Goal: Task Accomplishment & Management: Manage account settings

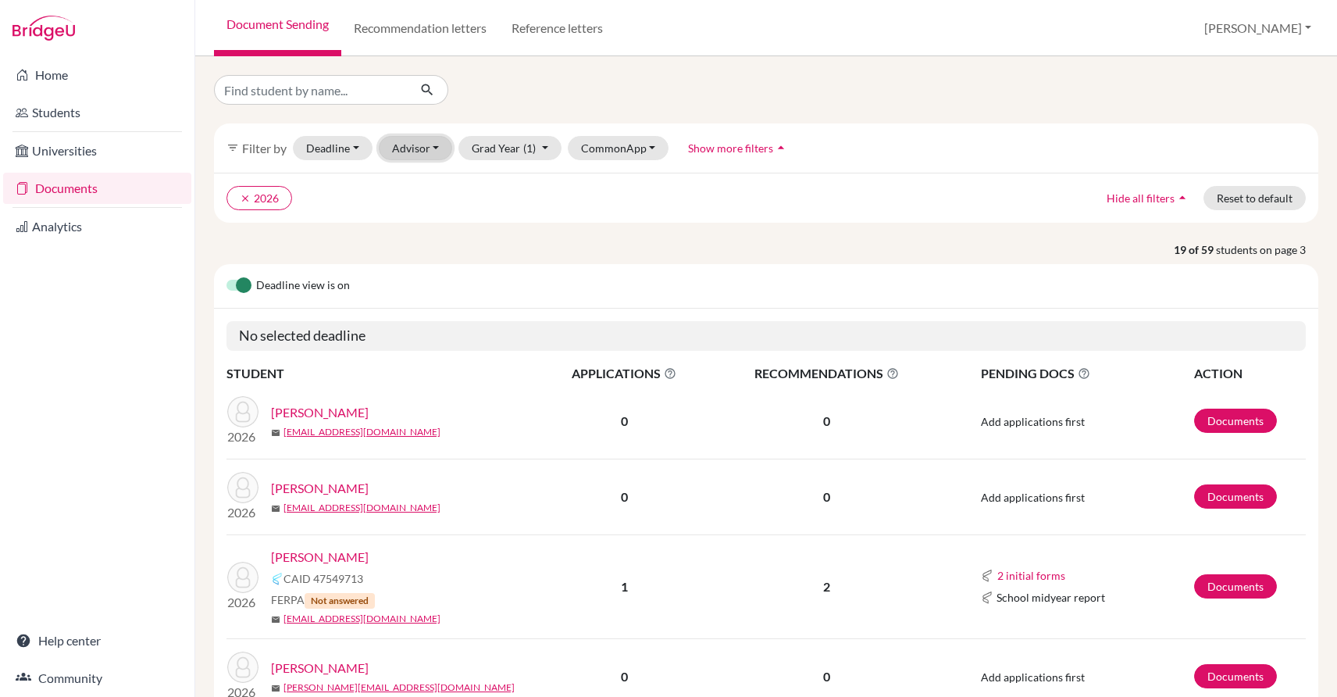
click at [416, 144] on button "Advisor" at bounding box center [416, 148] width 74 height 24
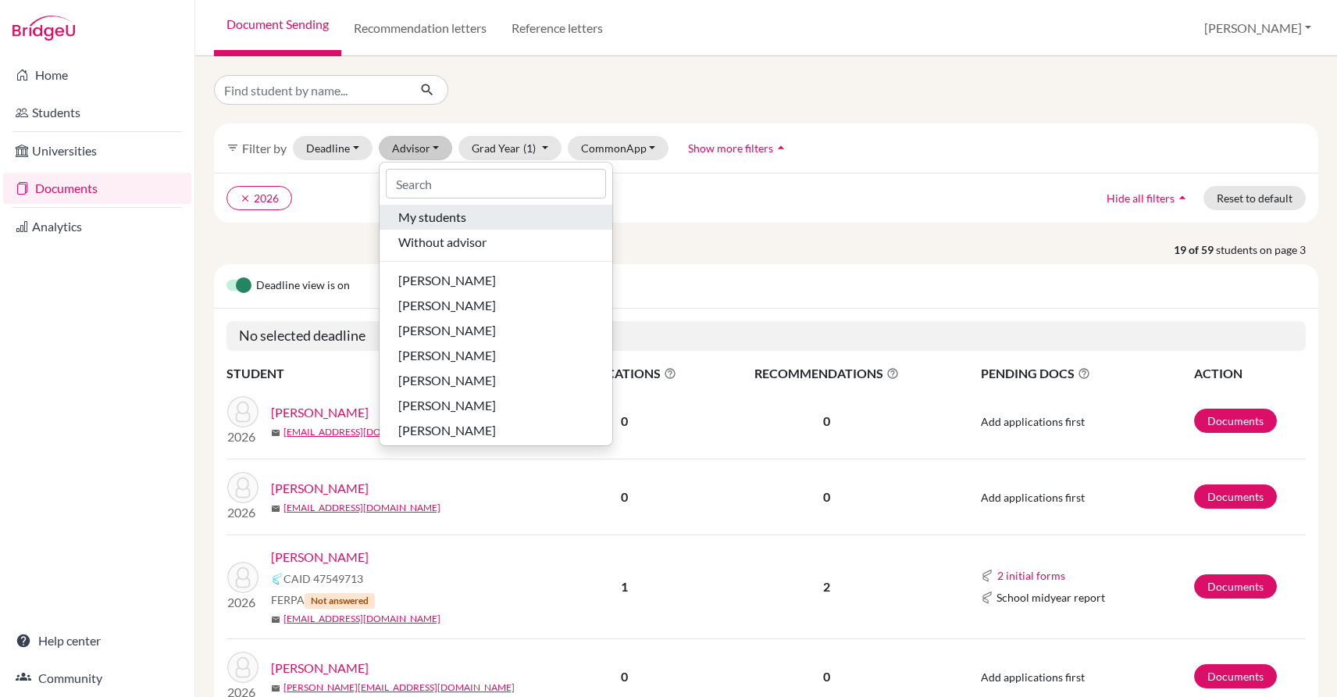
click at [448, 220] on span "My students" at bounding box center [432, 217] width 68 height 19
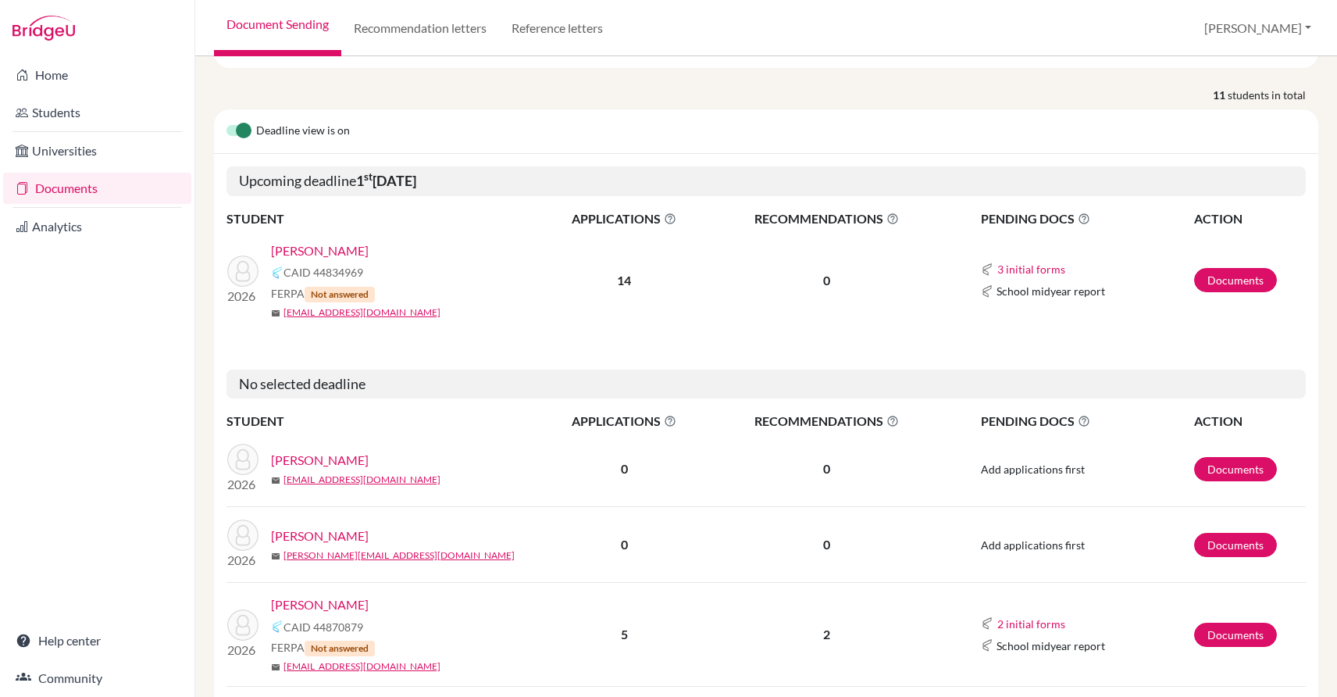
scroll to position [234, 0]
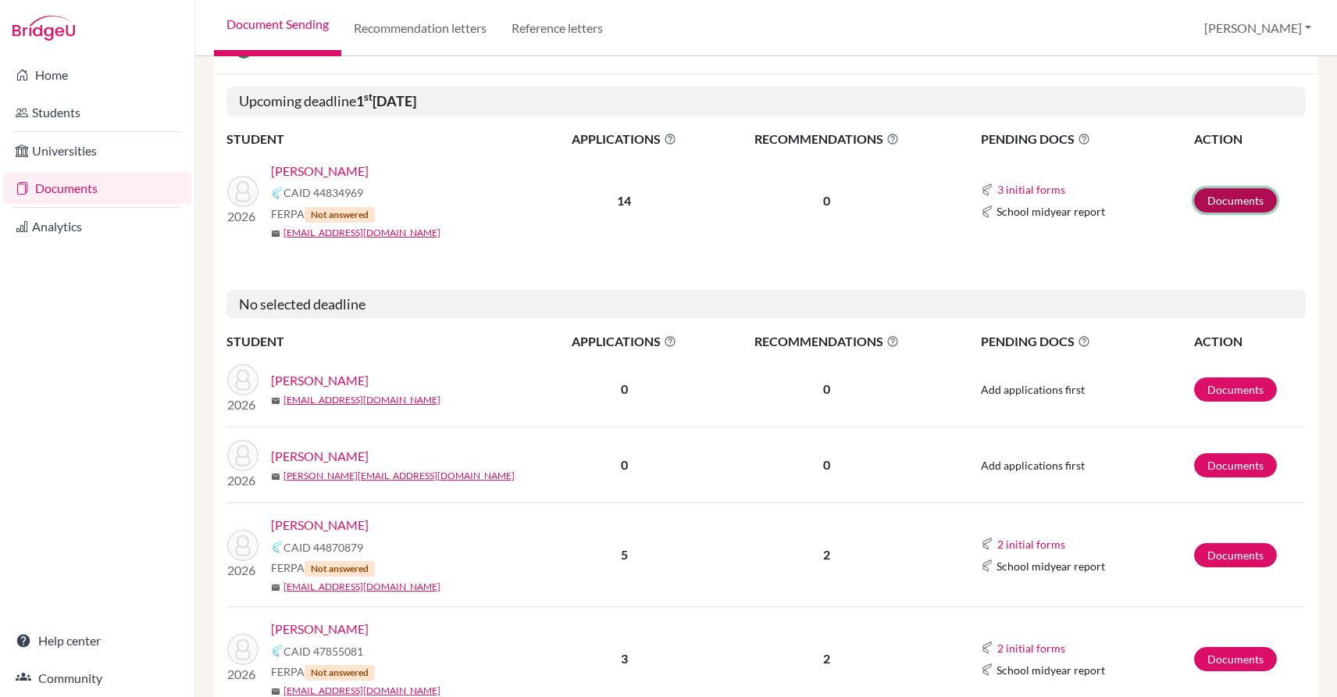
click at [1208, 194] on link "Documents" at bounding box center [1236, 200] width 83 height 24
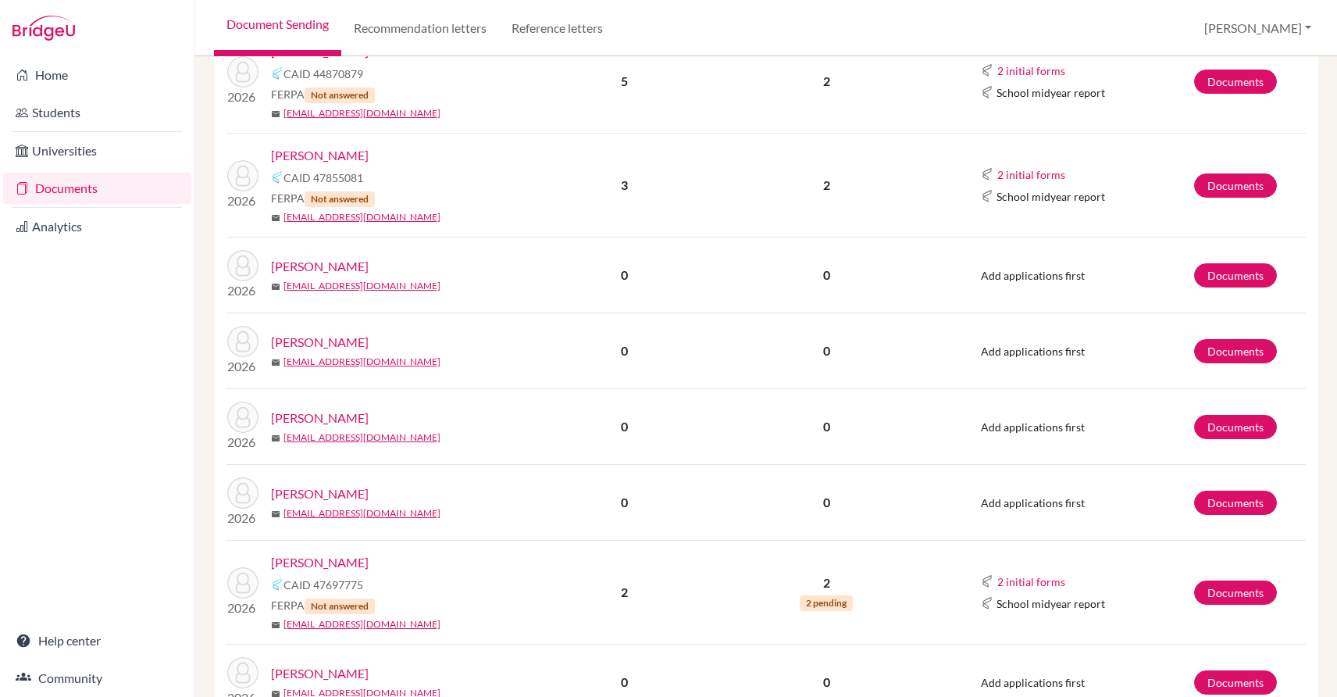
scroll to position [793, 0]
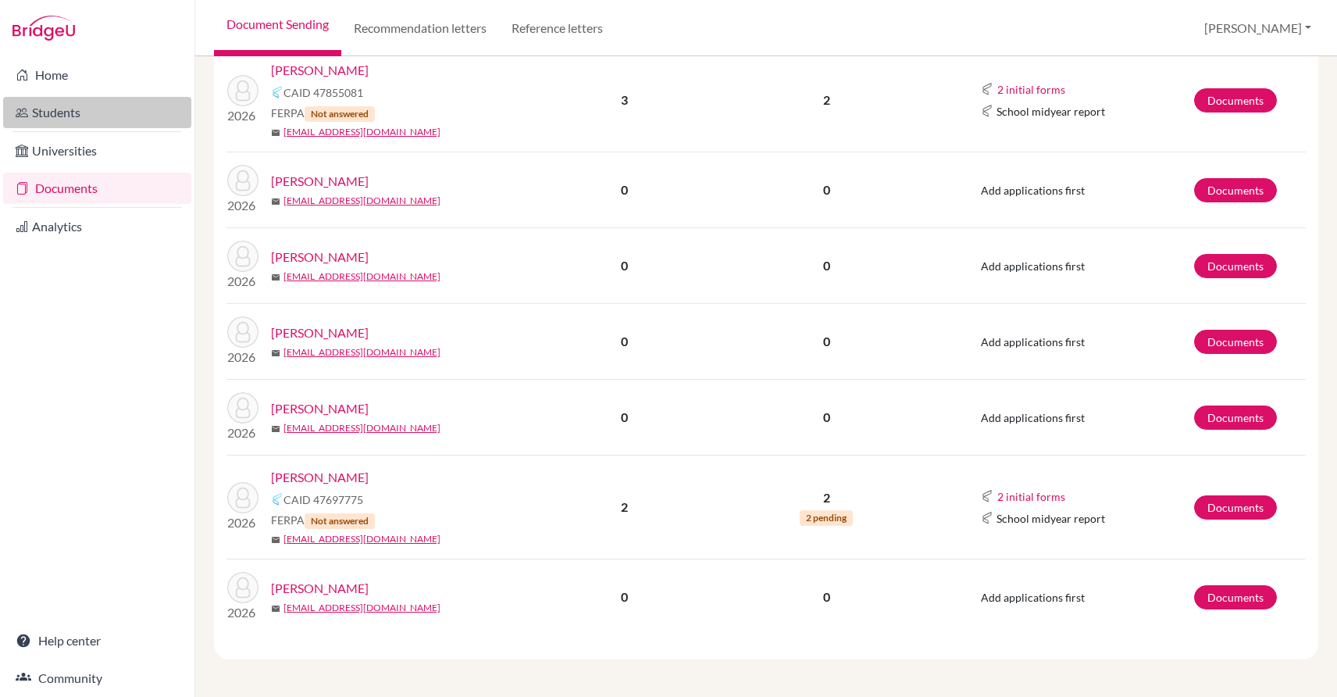
click at [92, 106] on link "Students" at bounding box center [97, 112] width 188 height 31
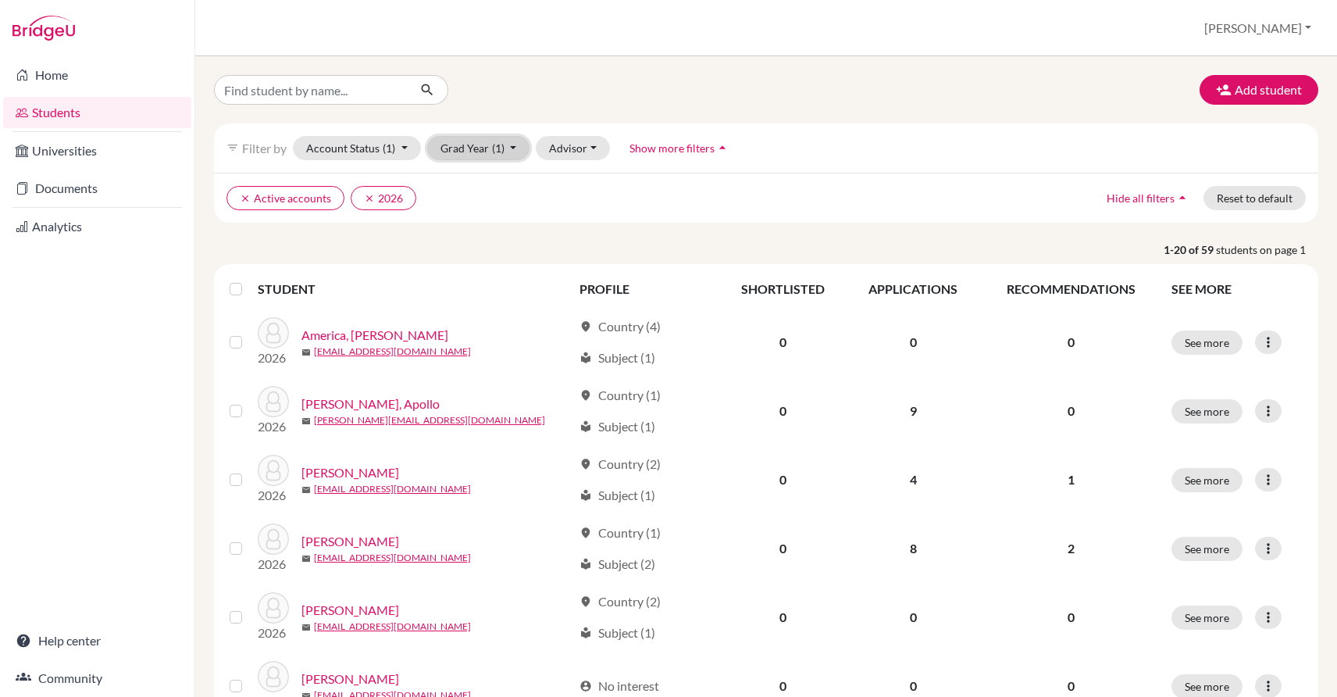
click at [467, 145] on button "Grad Year (1)" at bounding box center [478, 148] width 103 height 24
click at [468, 213] on span "2025" at bounding box center [461, 206] width 28 height 19
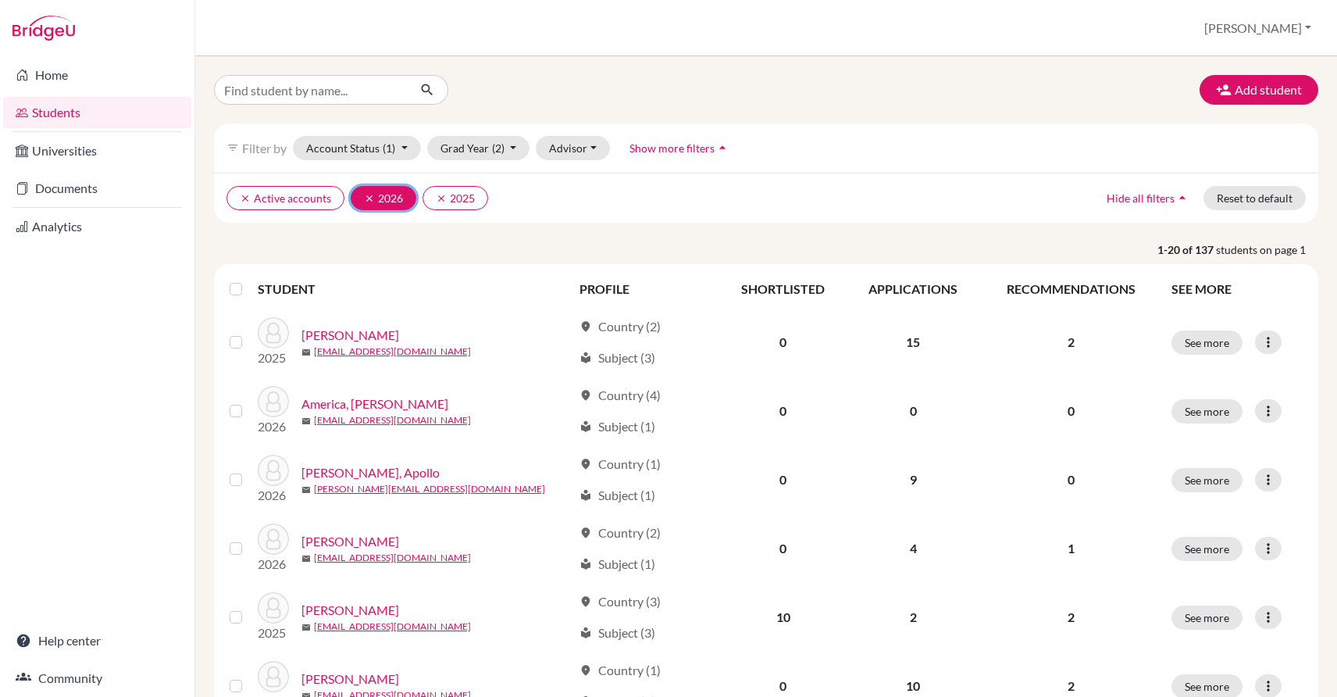
click at [364, 197] on icon "clear" at bounding box center [369, 198] width 11 height 11
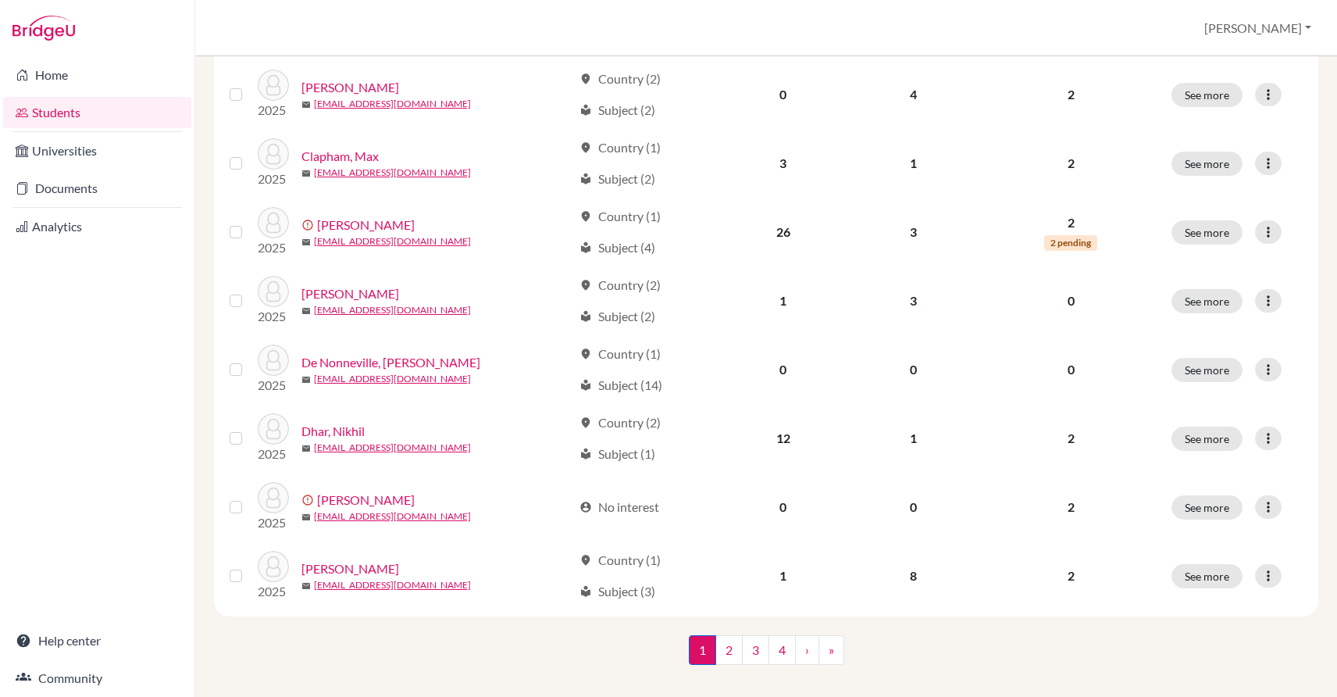
scroll to position [1091, 0]
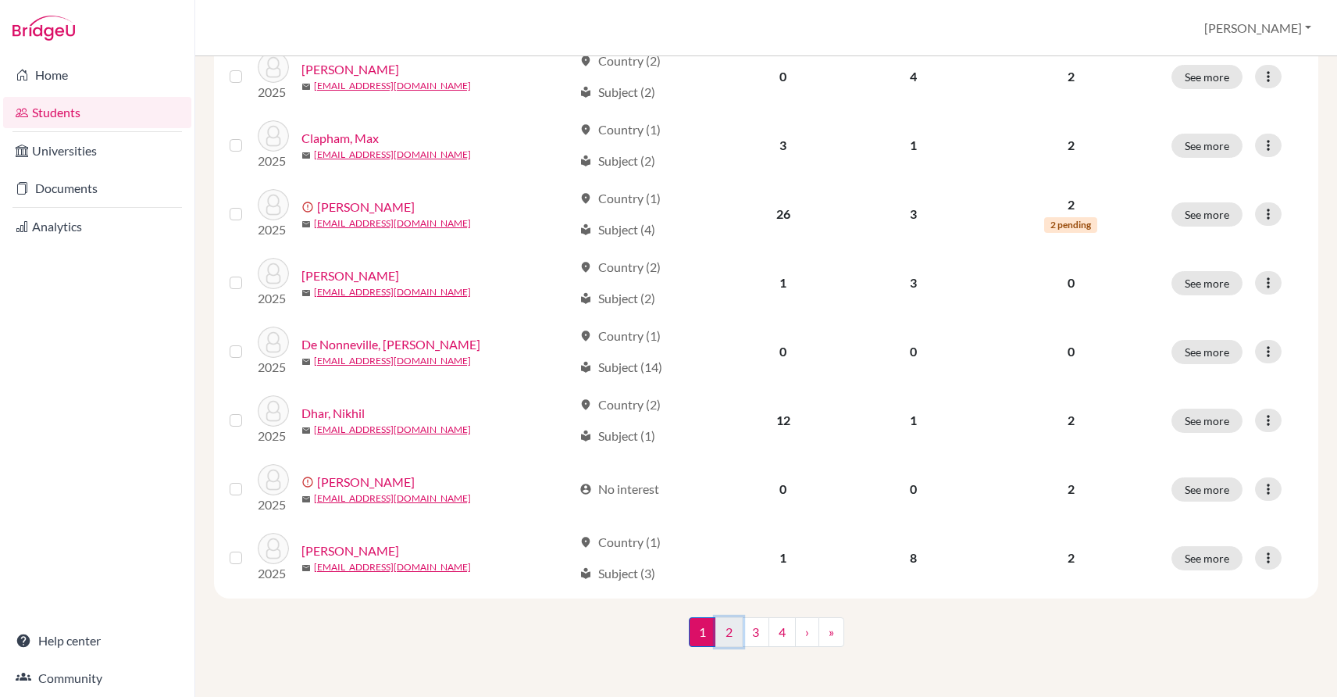
click at [722, 640] on link "2" at bounding box center [729, 632] width 27 height 30
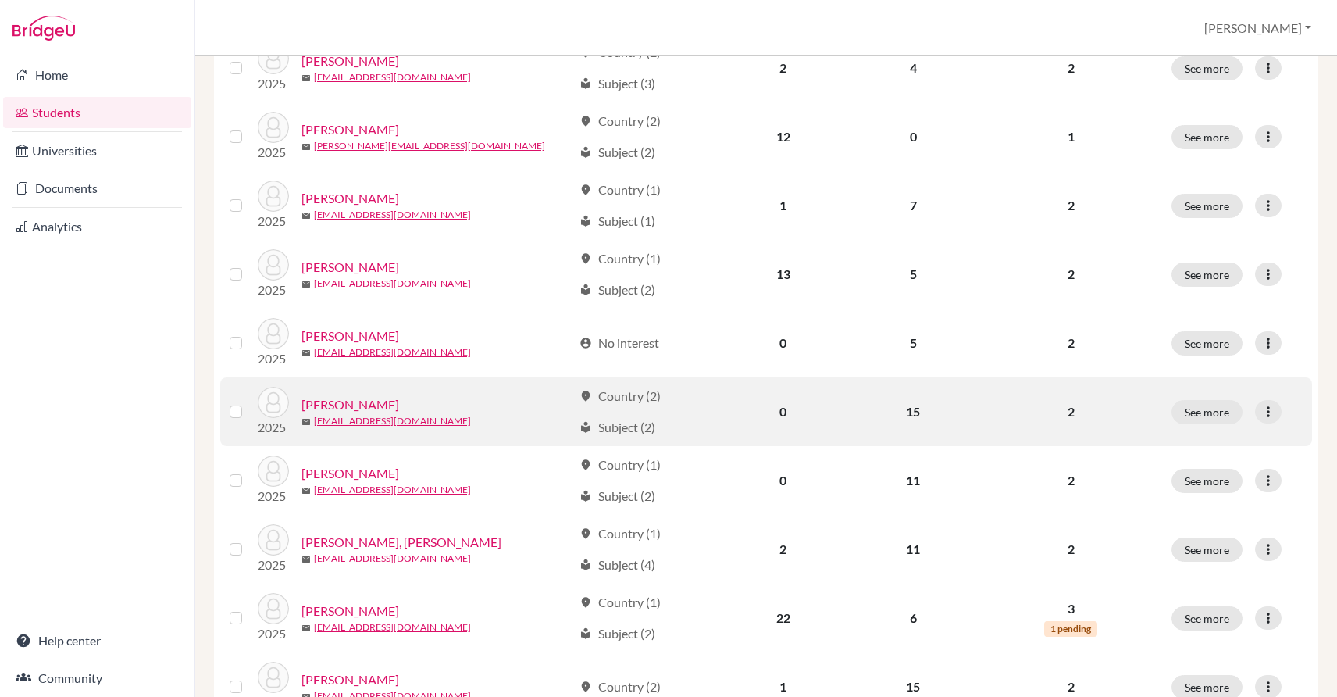
scroll to position [703, 0]
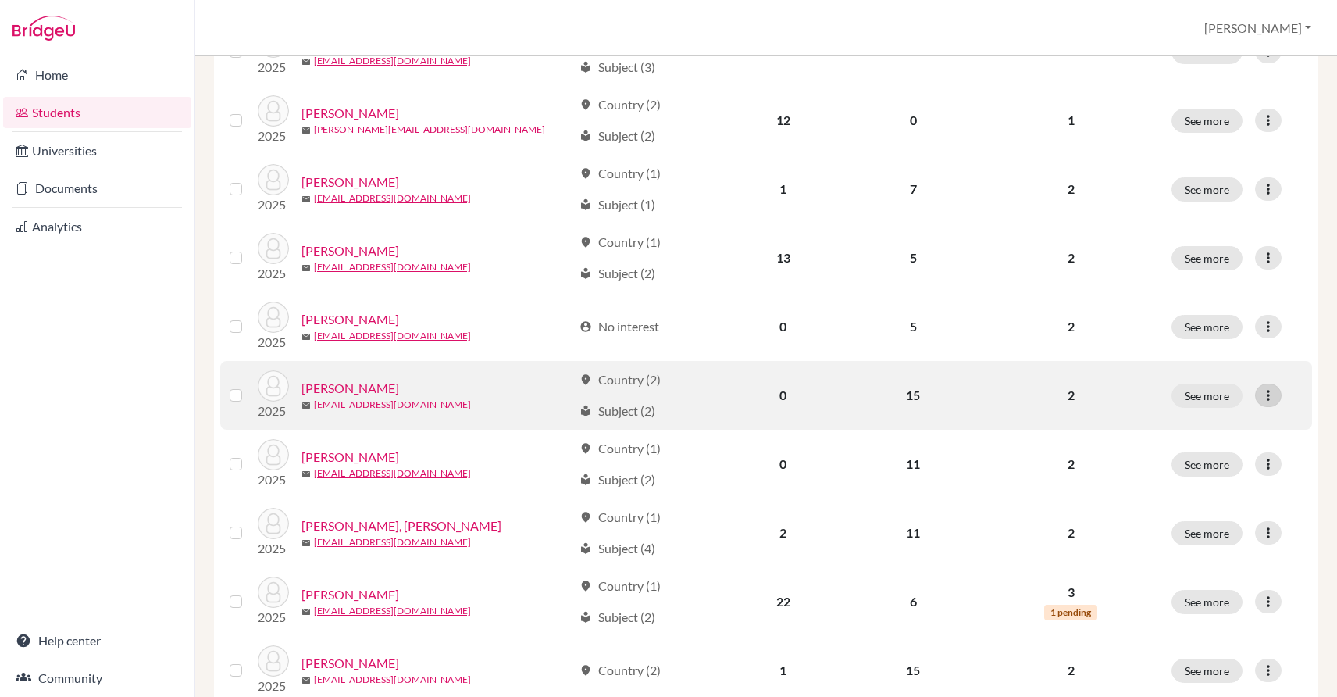
click at [1262, 397] on icon at bounding box center [1269, 395] width 16 height 16
click at [1212, 427] on button "Edit student" at bounding box center [1188, 428] width 123 height 25
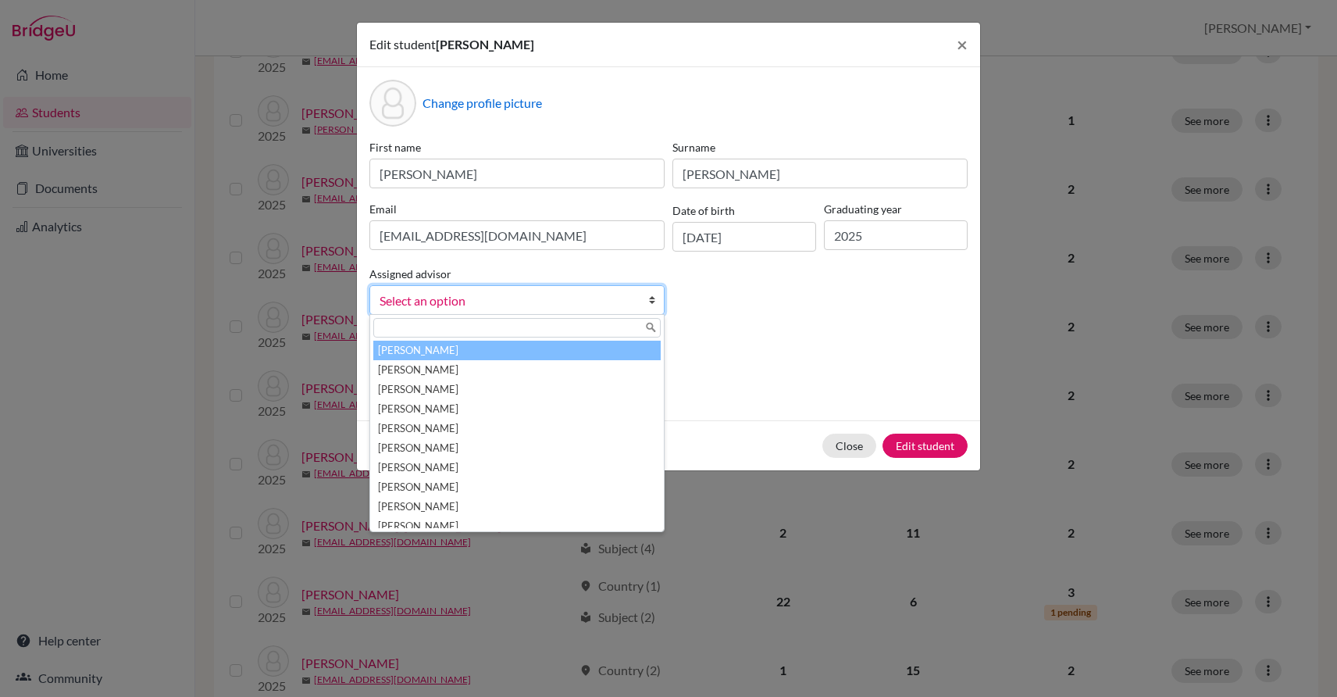
click at [653, 302] on b at bounding box center [656, 300] width 16 height 28
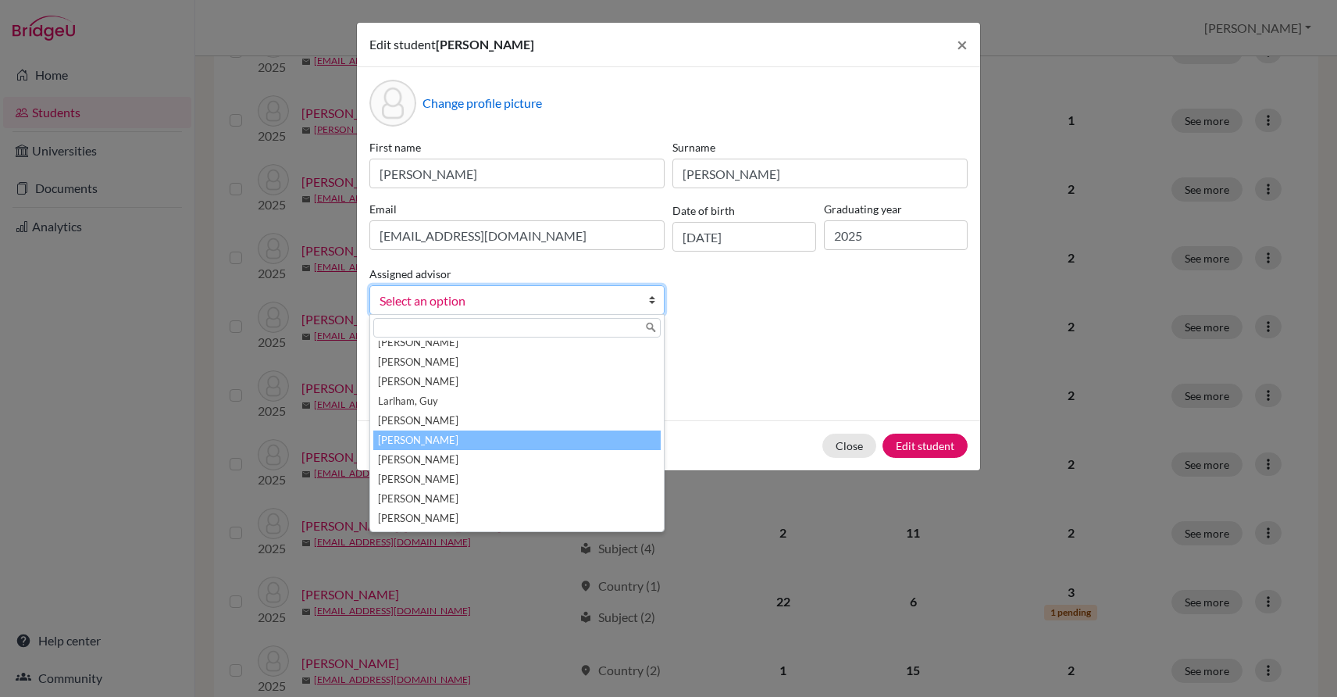
click at [560, 448] on li "[PERSON_NAME]" at bounding box center [516, 440] width 287 height 20
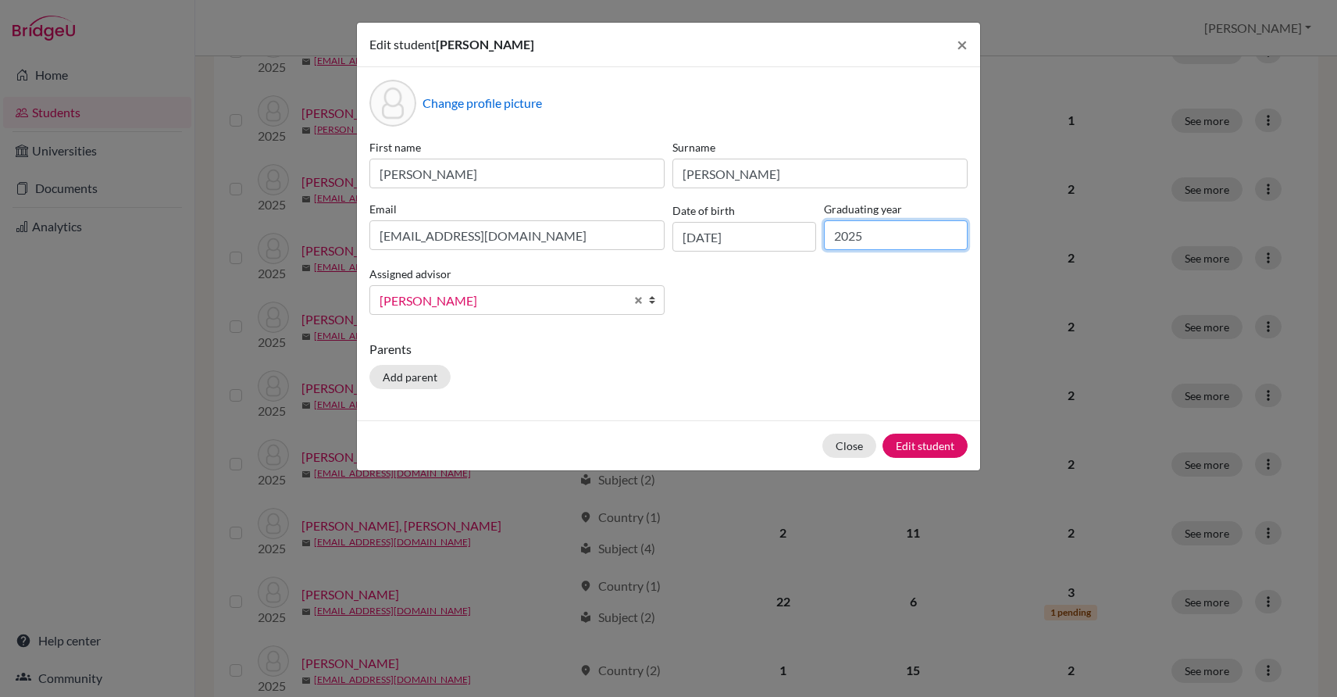
click at [874, 245] on input "2025" at bounding box center [896, 235] width 144 height 30
type input "2026"
click at [936, 445] on button "Edit student" at bounding box center [925, 446] width 85 height 24
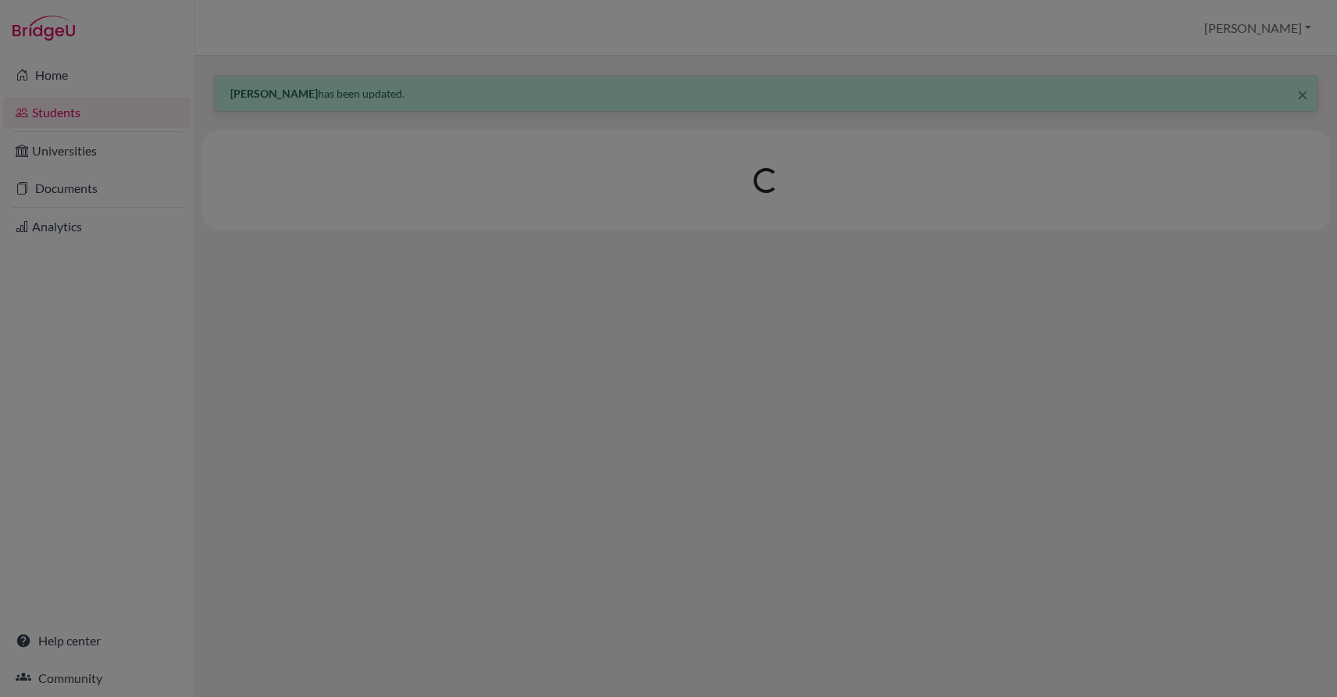
scroll to position [0, 0]
